Goal: Task Accomplishment & Management: Use online tool/utility

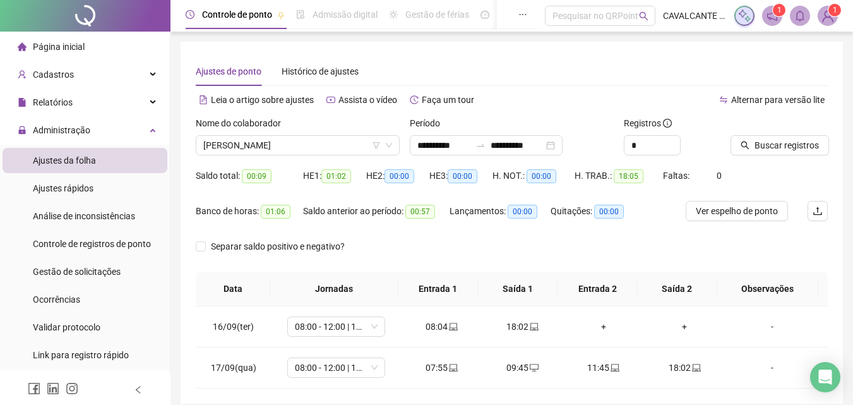
click at [829, 18] on img at bounding box center [827, 15] width 19 height 19
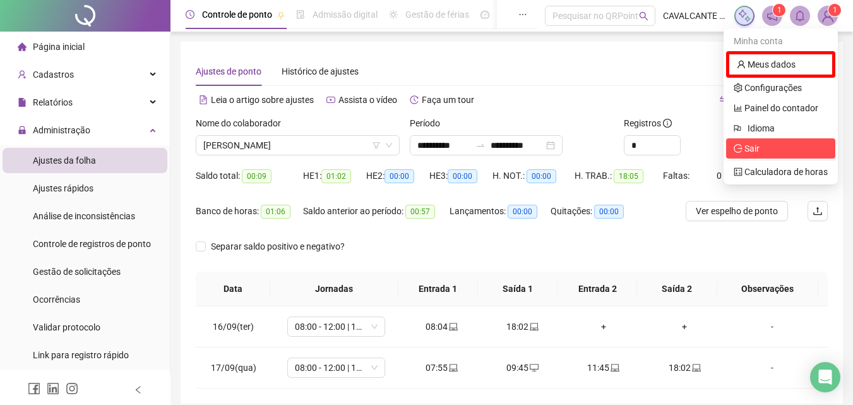
click at [746, 148] on span "Sair" at bounding box center [751, 148] width 15 height 10
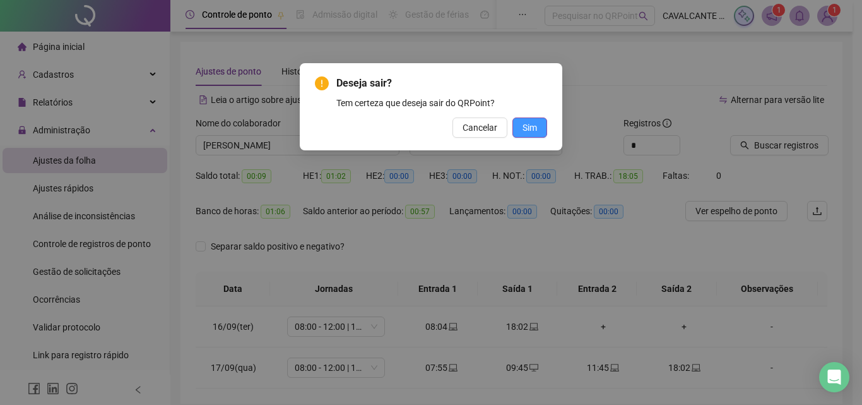
click at [533, 133] on span "Sim" at bounding box center [530, 128] width 15 height 14
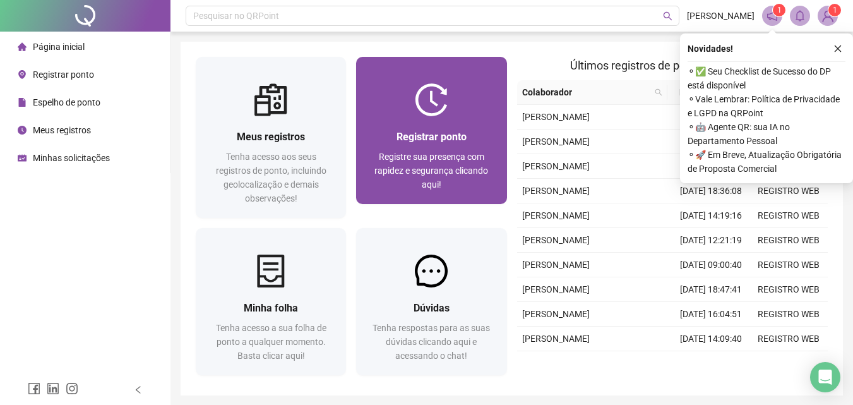
click at [439, 91] on img at bounding box center [431, 99] width 33 height 33
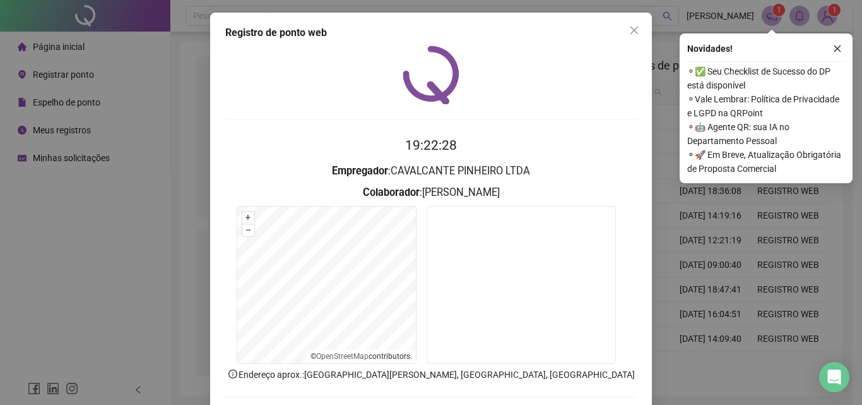
scroll to position [61, 0]
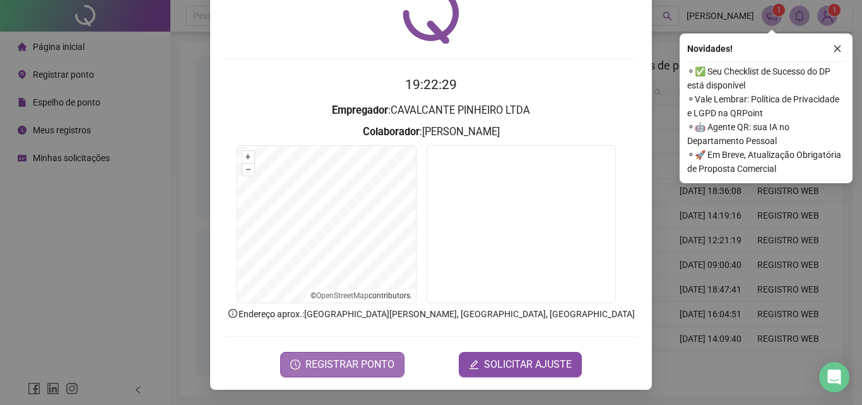
click at [364, 360] on span "REGISTRAR PONTO" at bounding box center [350, 364] width 89 height 15
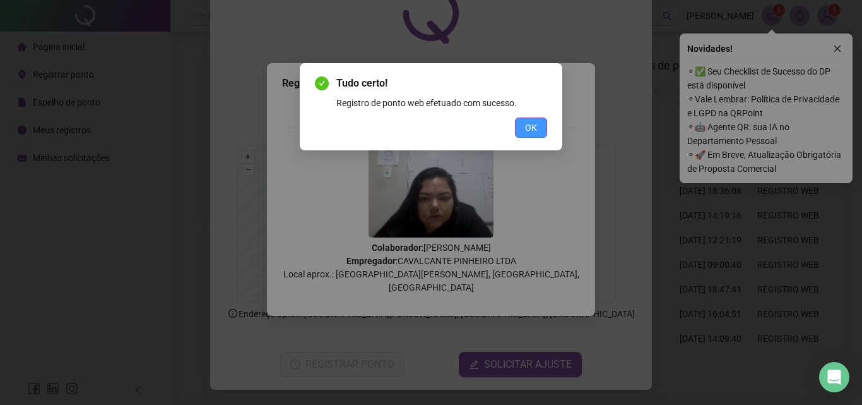
click at [542, 130] on button "OK" at bounding box center [531, 127] width 32 height 20
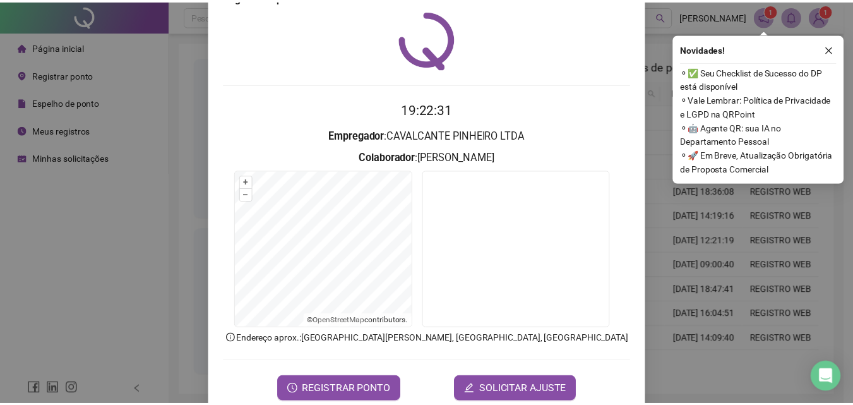
scroll to position [0, 0]
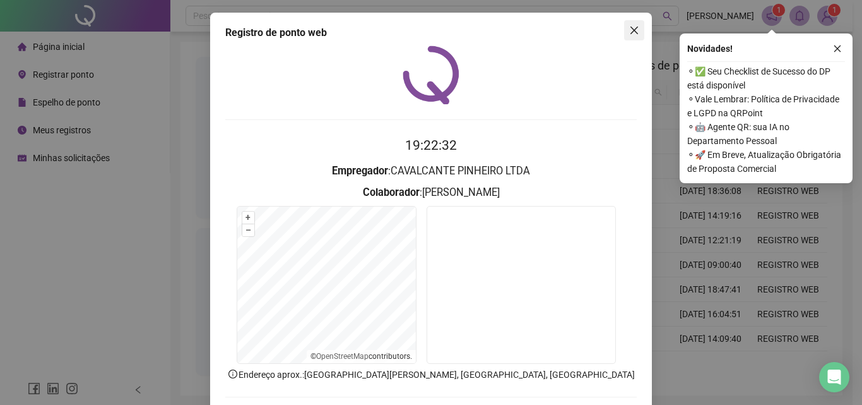
click at [631, 30] on icon "close" at bounding box center [634, 30] width 10 height 10
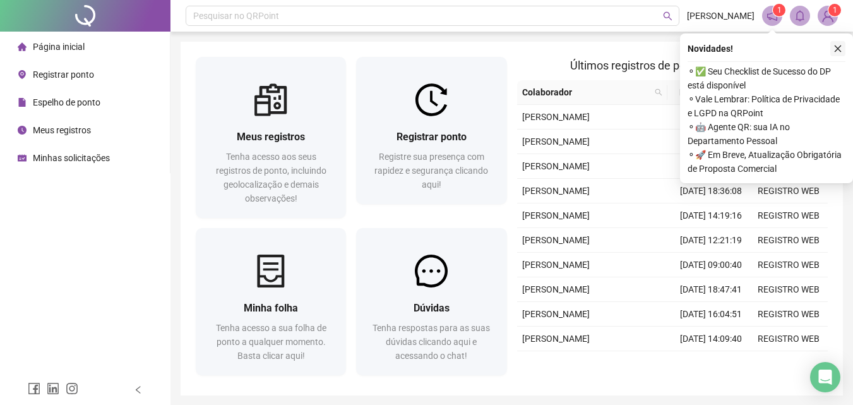
click at [838, 51] on icon "close" at bounding box center [837, 48] width 9 height 9
